Goal: Information Seeking & Learning: Learn about a topic

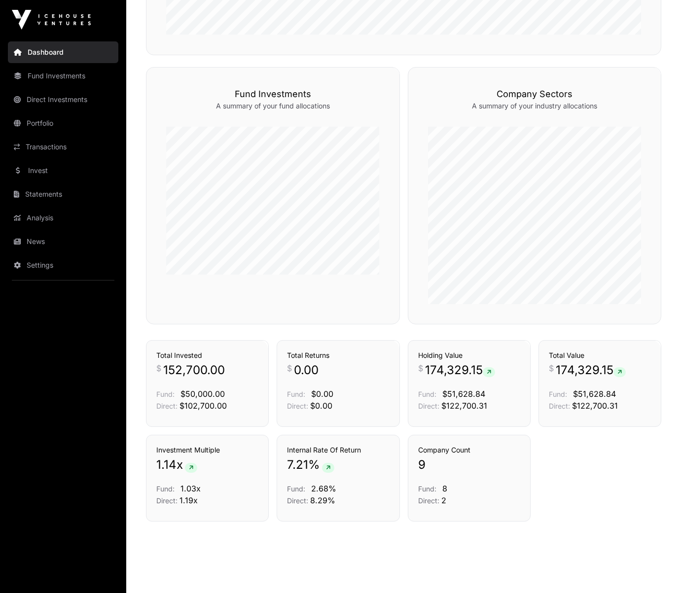
scroll to position [568, 0]
click at [55, 142] on link "Transactions" at bounding box center [63, 147] width 110 height 22
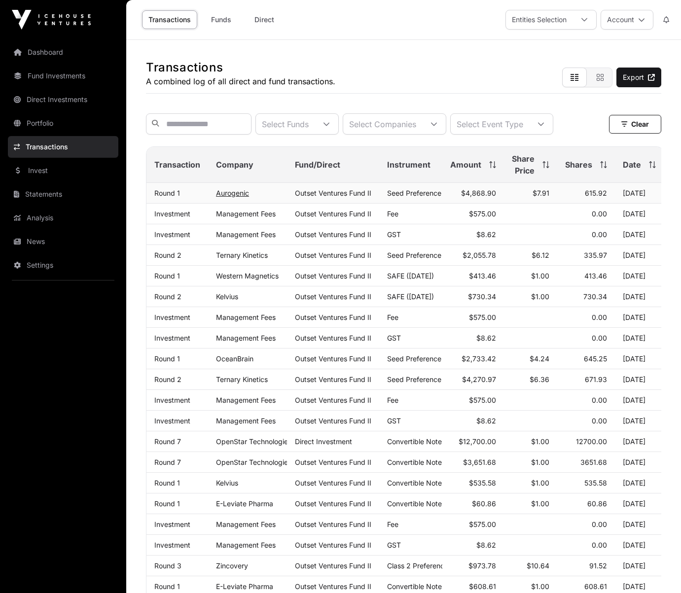
click at [237, 192] on link "Aurogenic" at bounding box center [232, 193] width 33 height 8
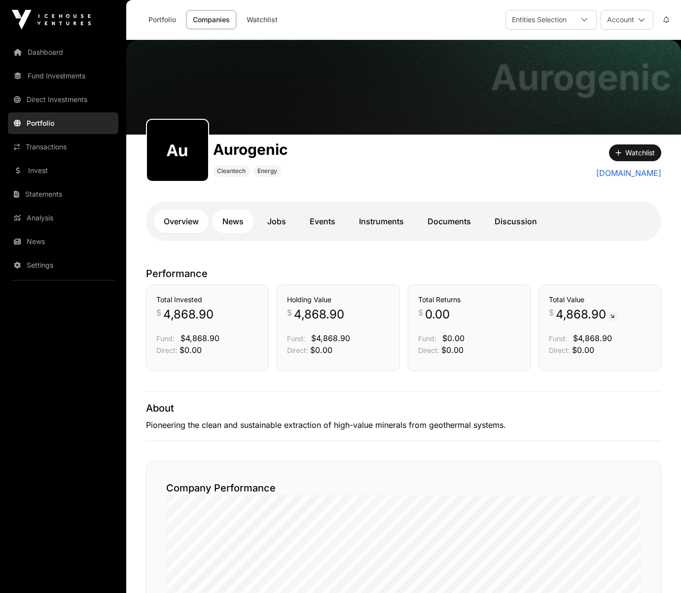
click at [229, 216] on link "News" at bounding box center [233, 222] width 41 height 24
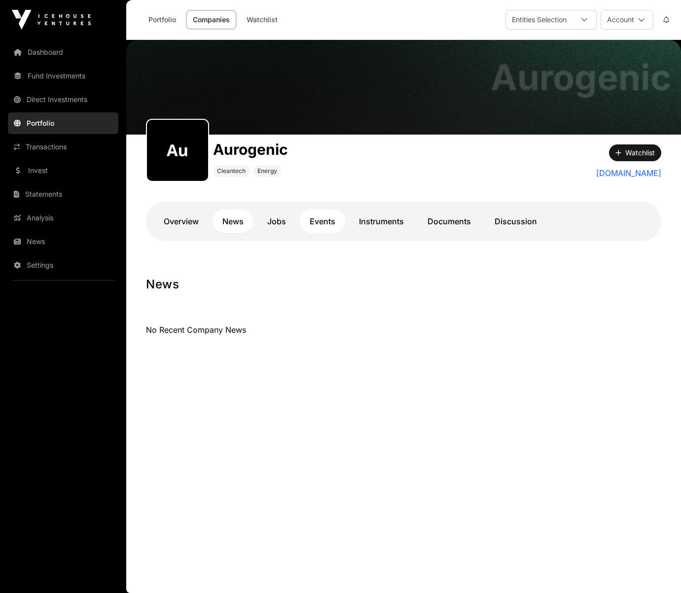
drag, startPoint x: 320, startPoint y: 225, endPoint x: 340, endPoint y: 227, distance: 20.8
click at [320, 225] on link "Events" at bounding box center [322, 222] width 45 height 24
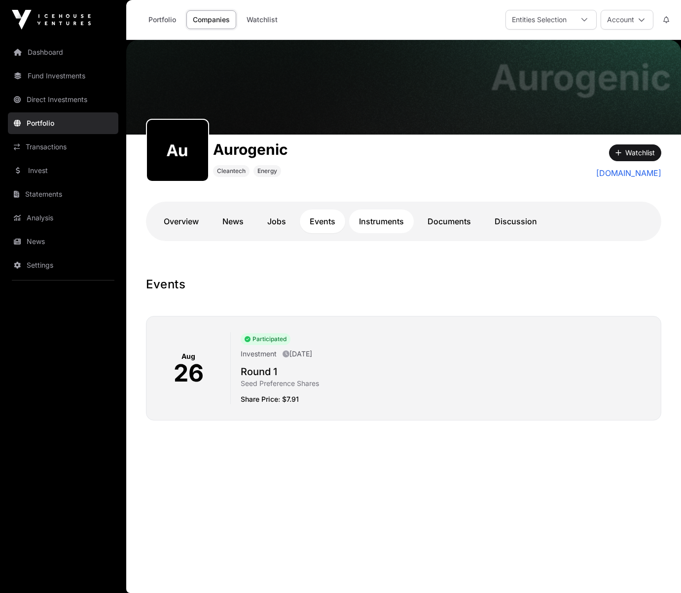
click at [386, 225] on link "Instruments" at bounding box center [381, 222] width 65 height 24
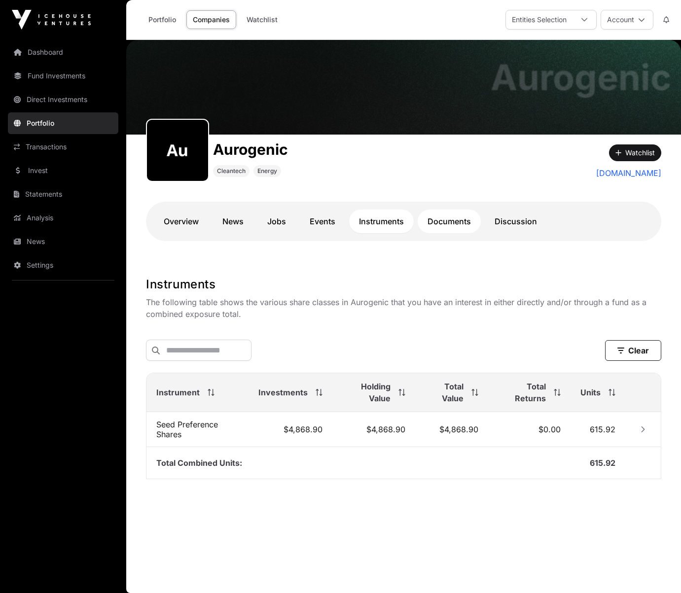
click at [424, 221] on link "Documents" at bounding box center [449, 222] width 63 height 24
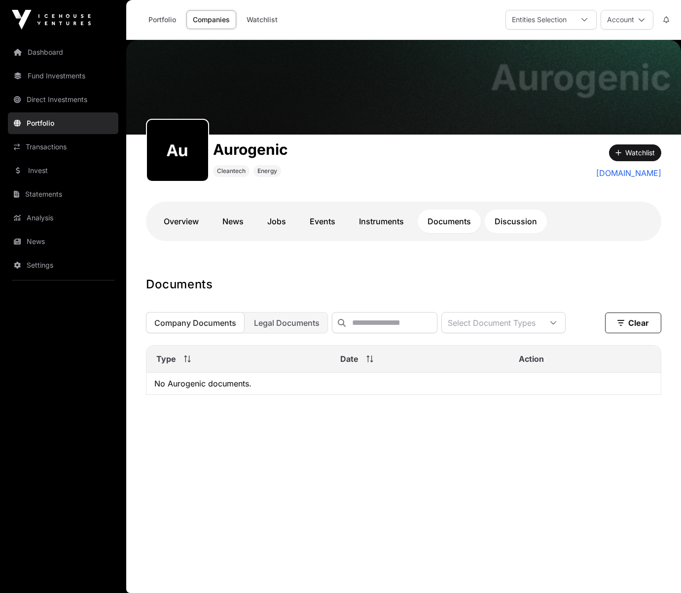
click at [514, 224] on link "Discussion" at bounding box center [516, 222] width 62 height 24
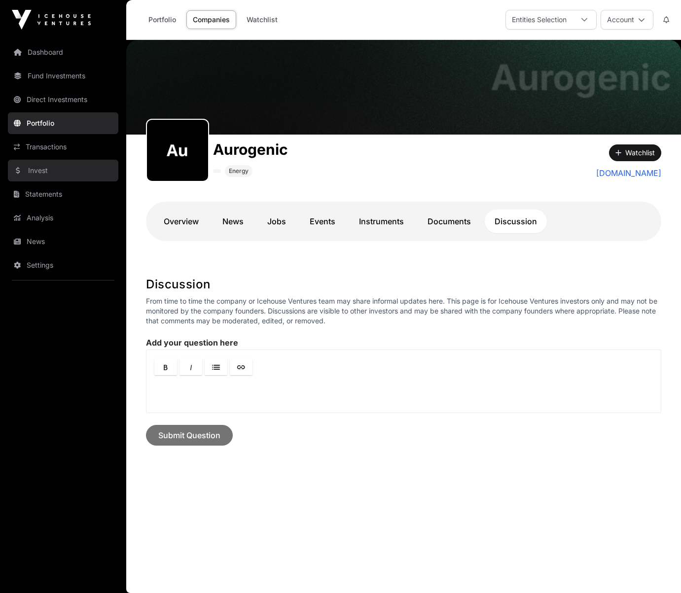
click at [50, 173] on link "Invest" at bounding box center [63, 171] width 110 height 22
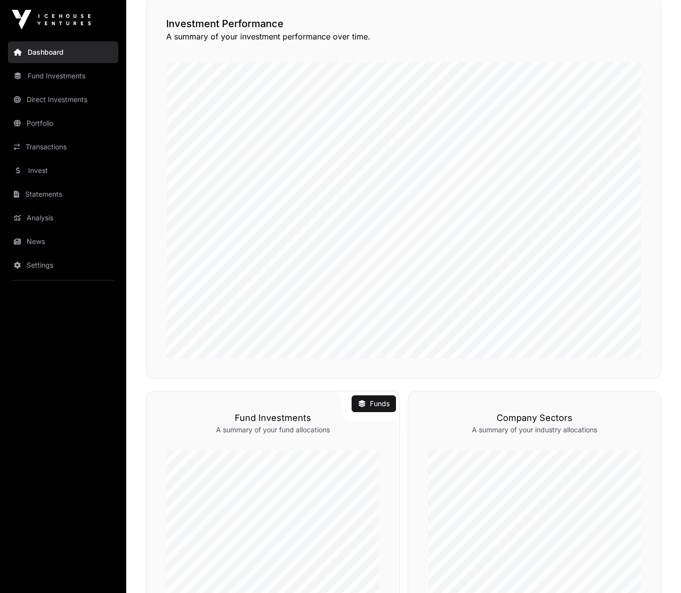
scroll to position [580, 0]
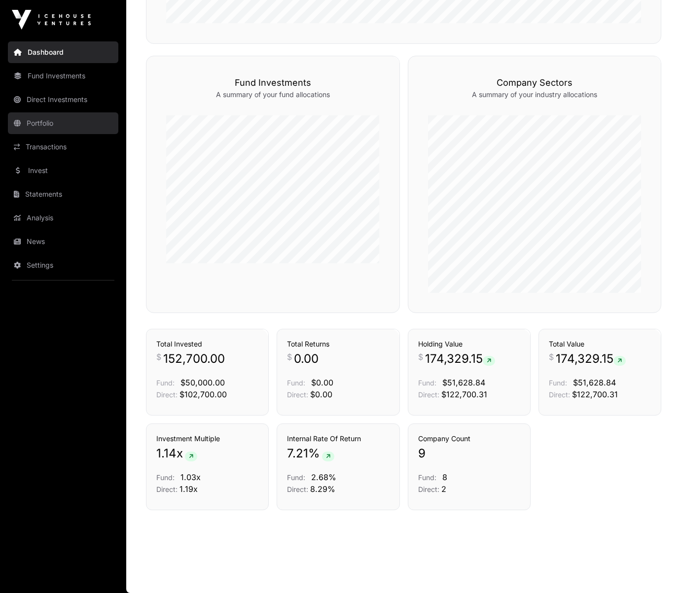
click at [51, 126] on link "Portfolio" at bounding box center [63, 123] width 110 height 22
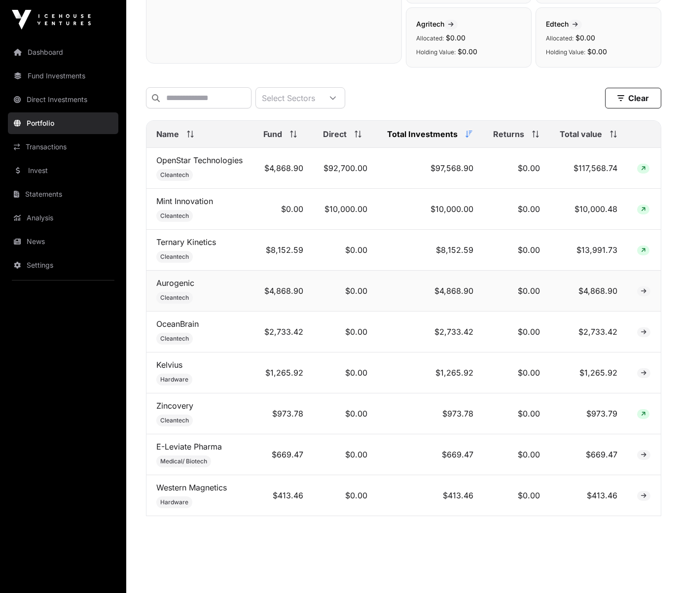
scroll to position [341, 0]
